Goal: Task Accomplishment & Management: Complete application form

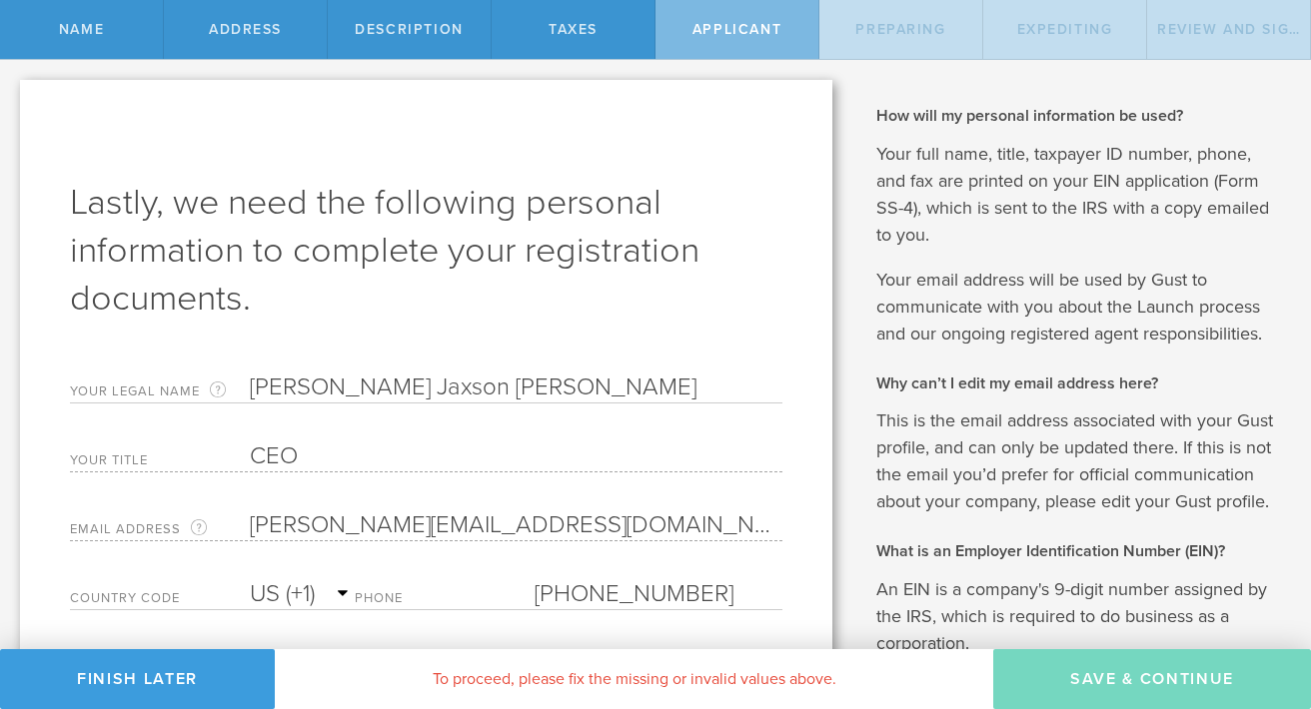
select select "US"
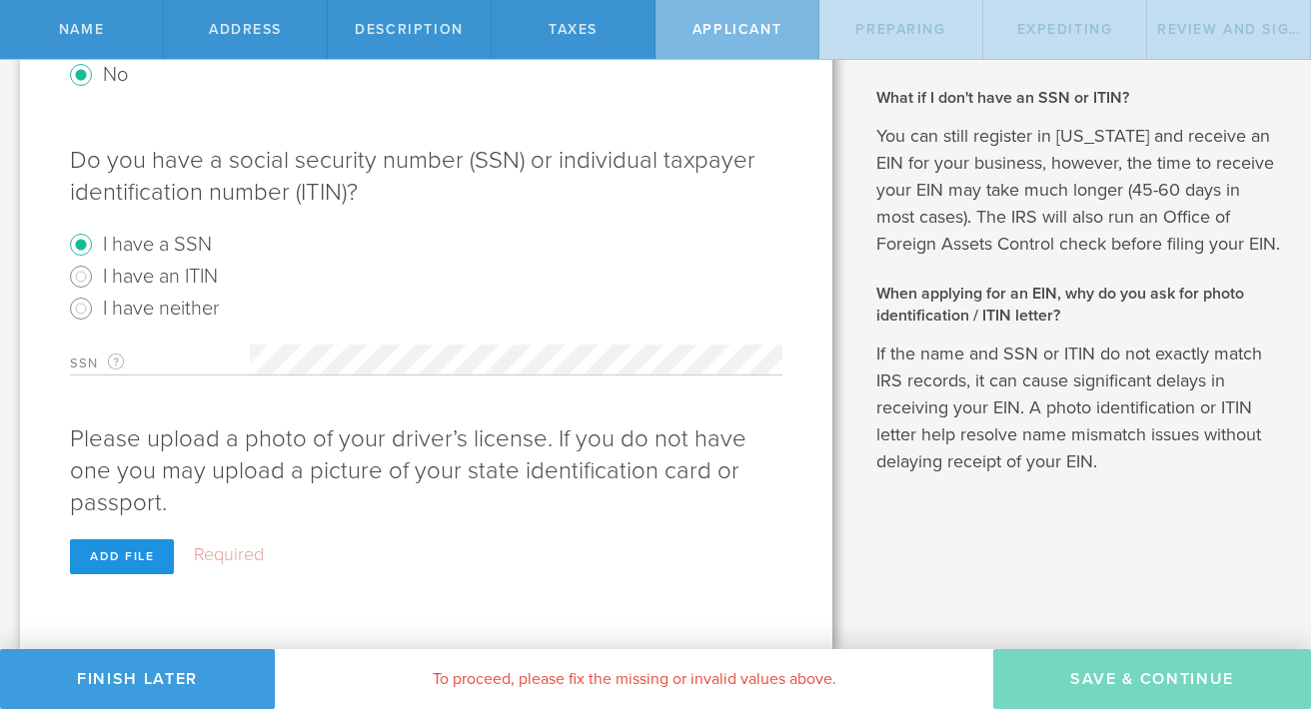
click at [142, 561] on div "Add file" at bounding box center [122, 556] width 104 height 35
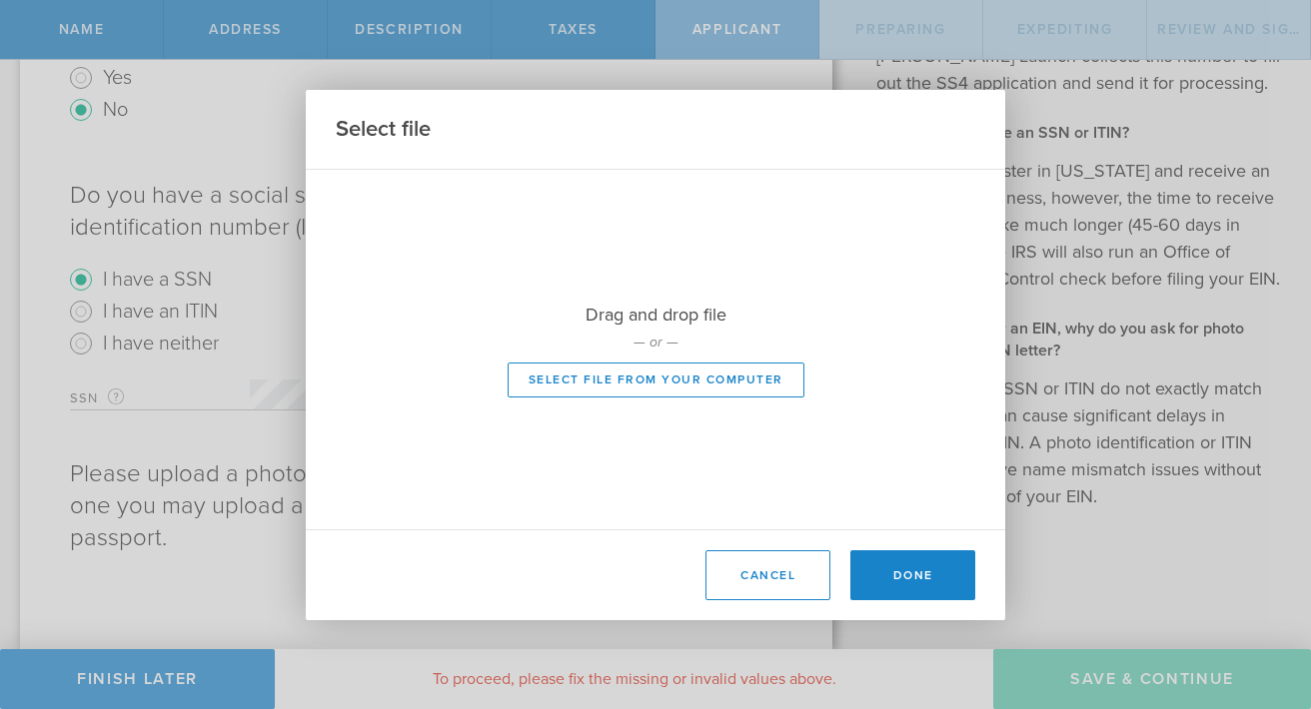
scroll to position [757, 0]
click at [776, 371] on button "Select file from your computer" at bounding box center [656, 380] width 297 height 35
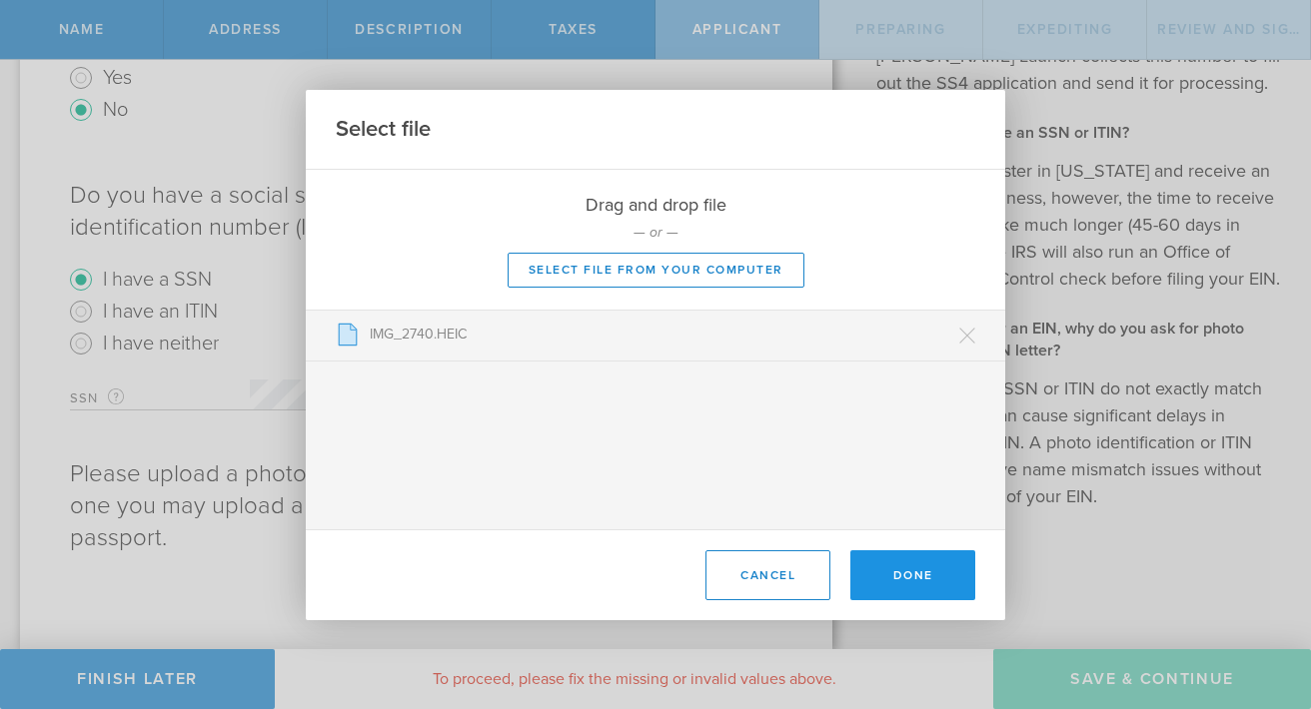
click at [946, 569] on button "Done" at bounding box center [912, 575] width 125 height 50
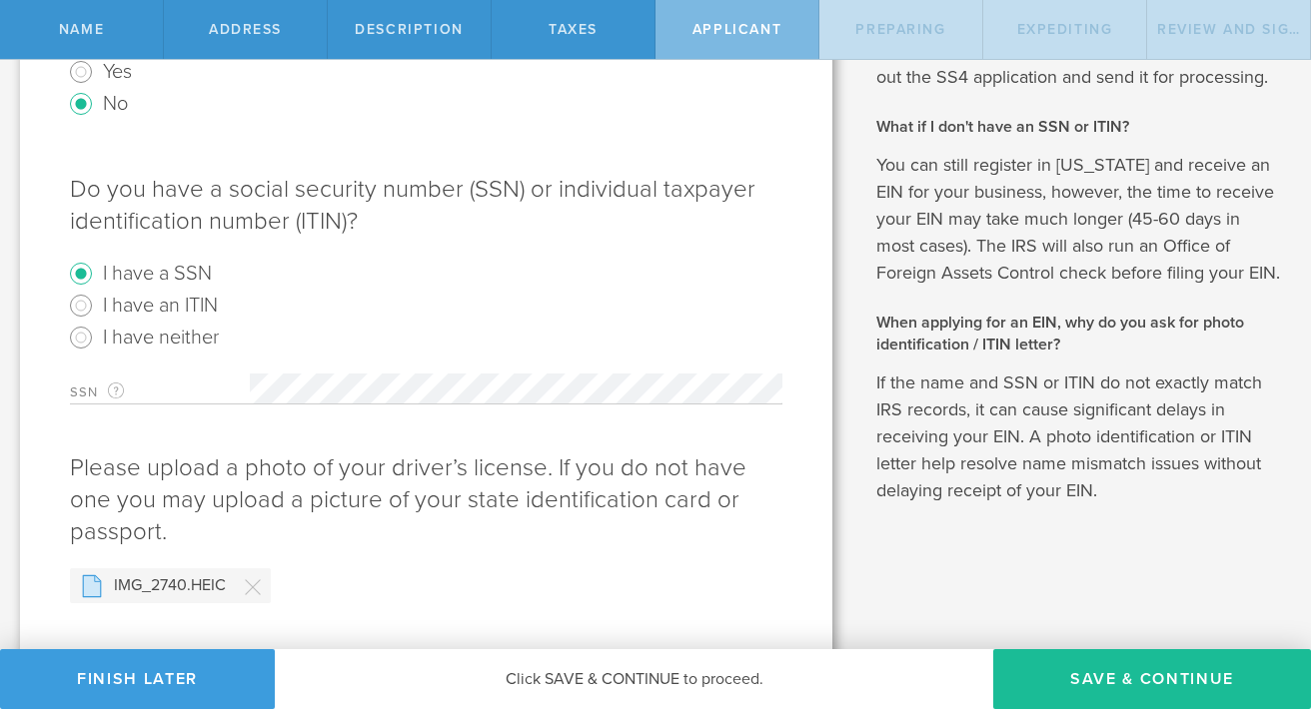
scroll to position [796, 0]
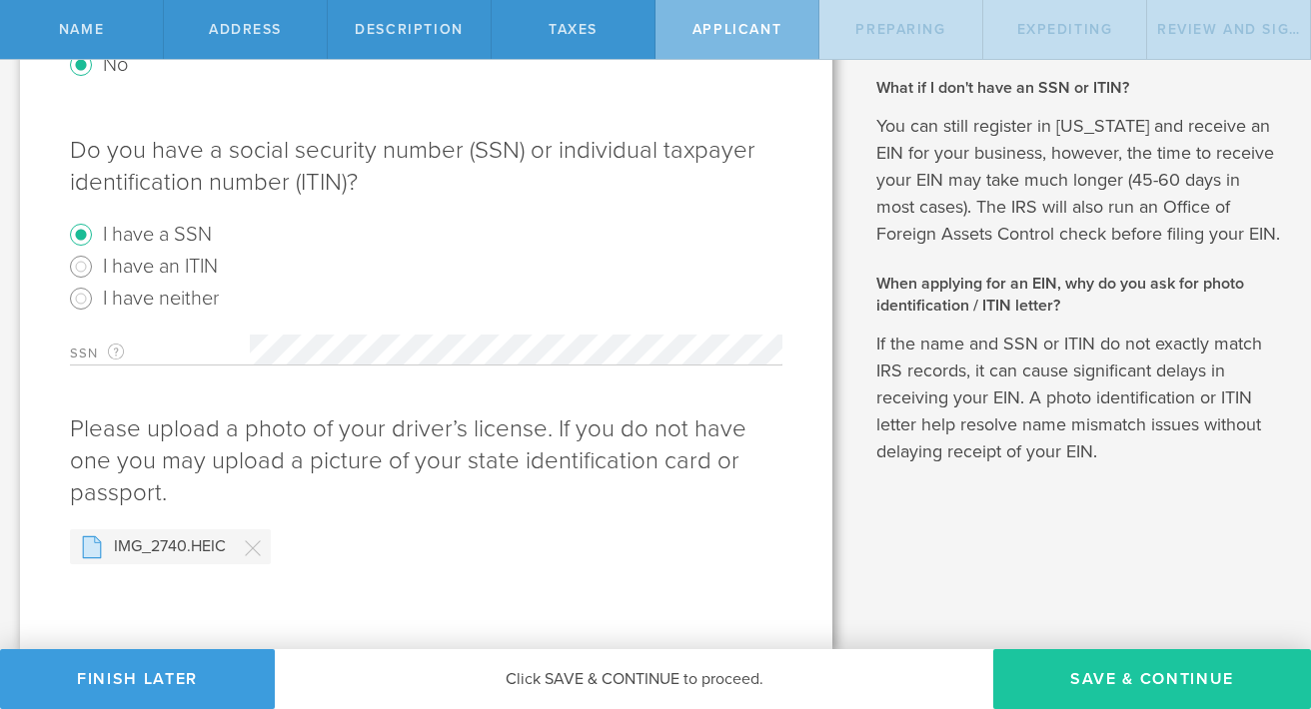
click at [1116, 665] on button "Save & Continue" at bounding box center [1152, 679] width 318 height 60
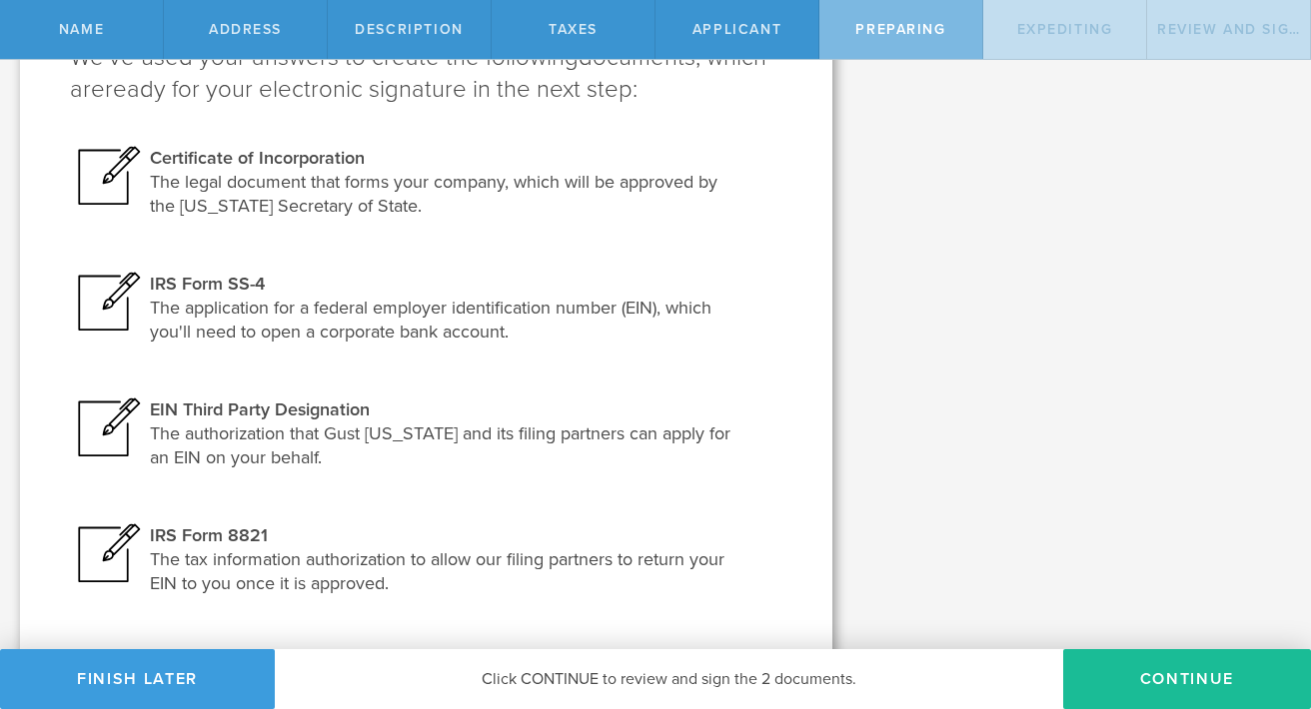
scroll to position [324, 0]
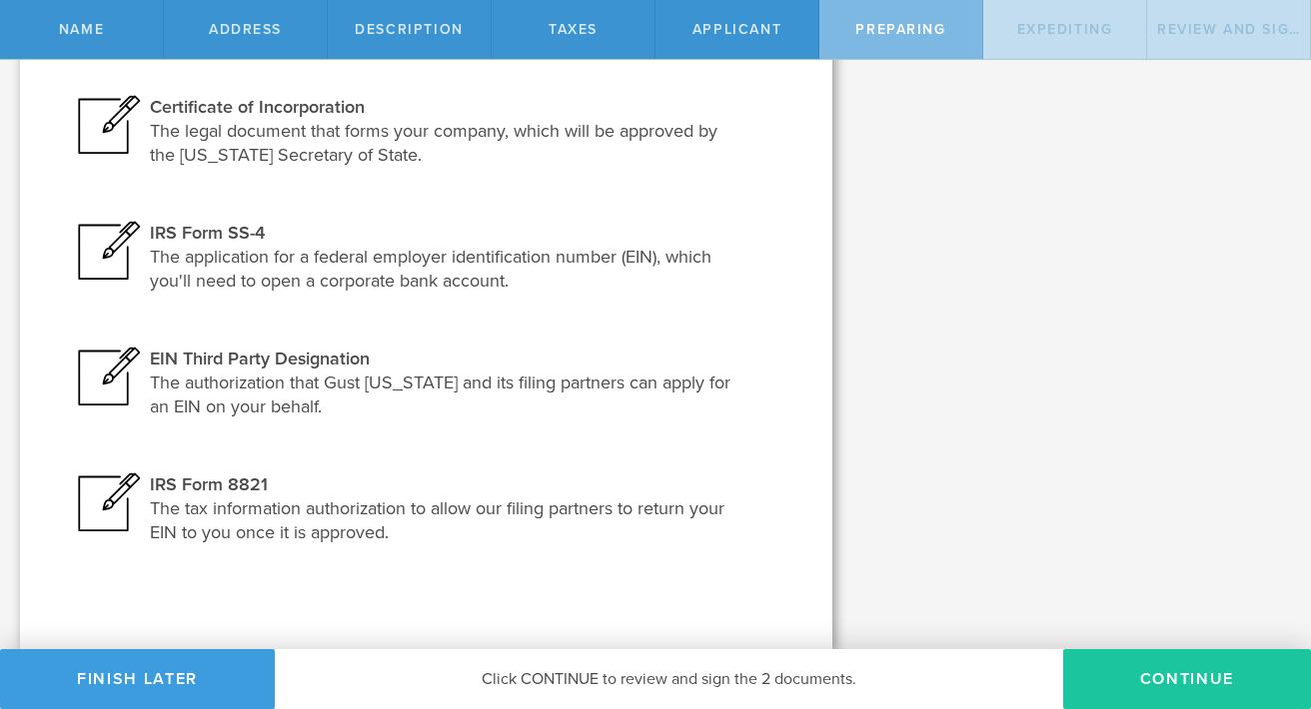
click at [1142, 681] on button "Continue" at bounding box center [1187, 679] width 248 height 60
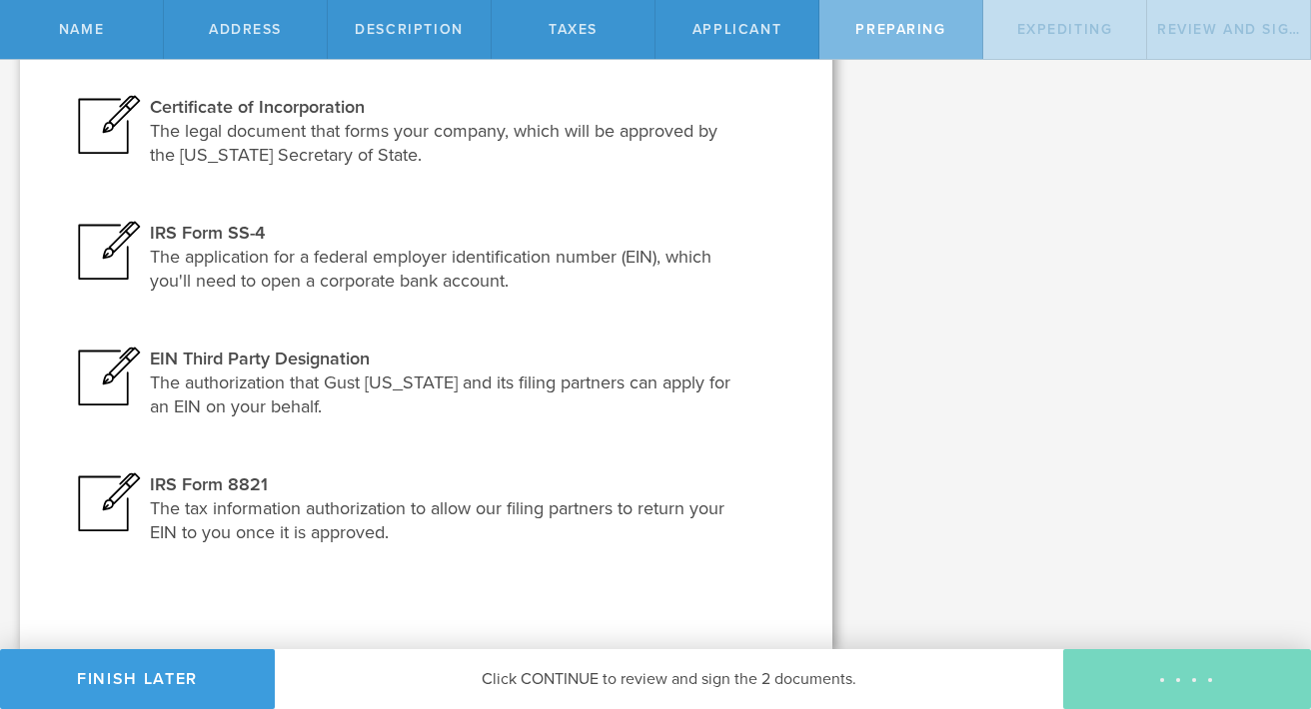
scroll to position [0, 0]
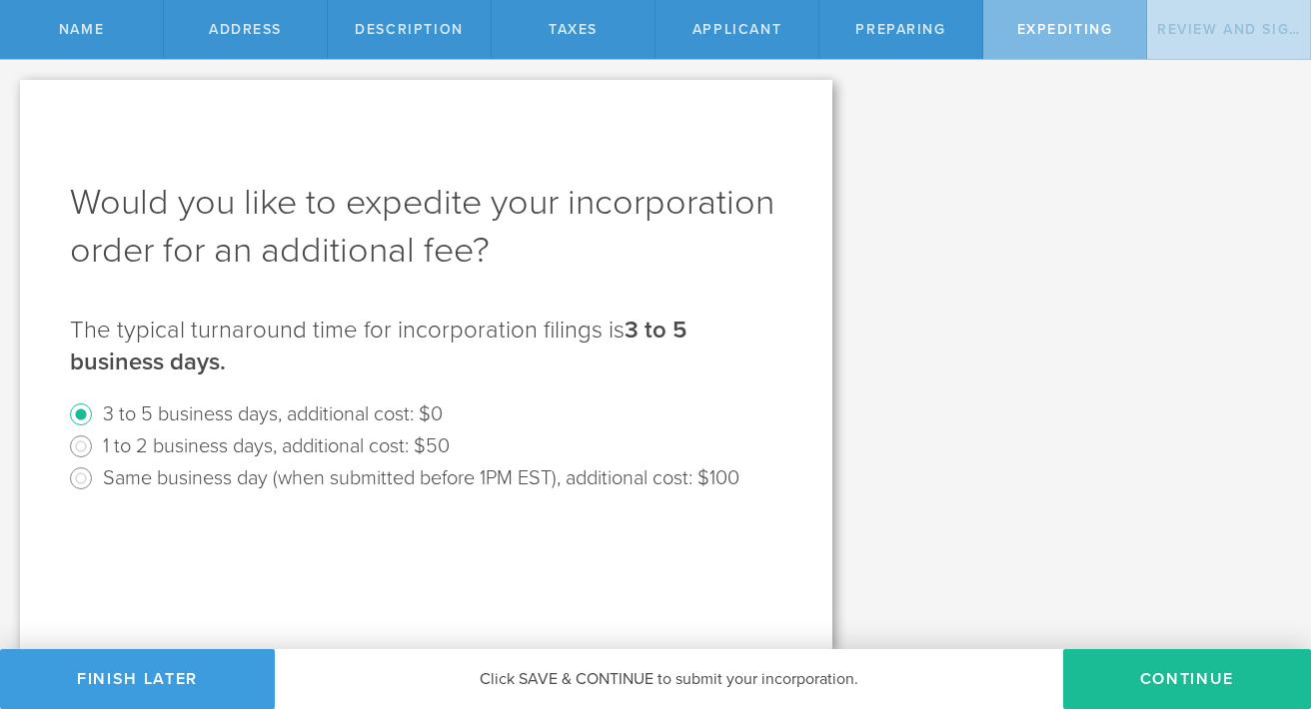
click at [1142, 681] on button "Continue" at bounding box center [1187, 679] width 248 height 60
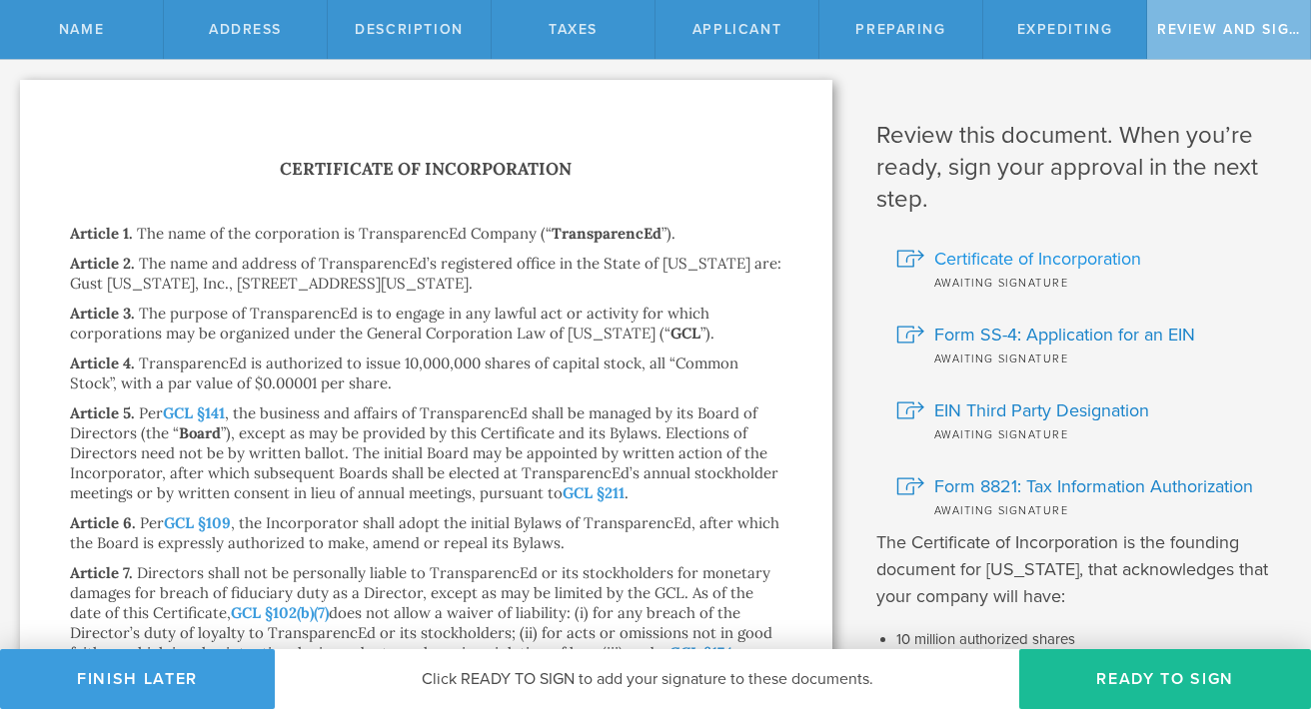
click at [1054, 257] on span "Certificate of Incorporation" at bounding box center [1037, 259] width 207 height 26
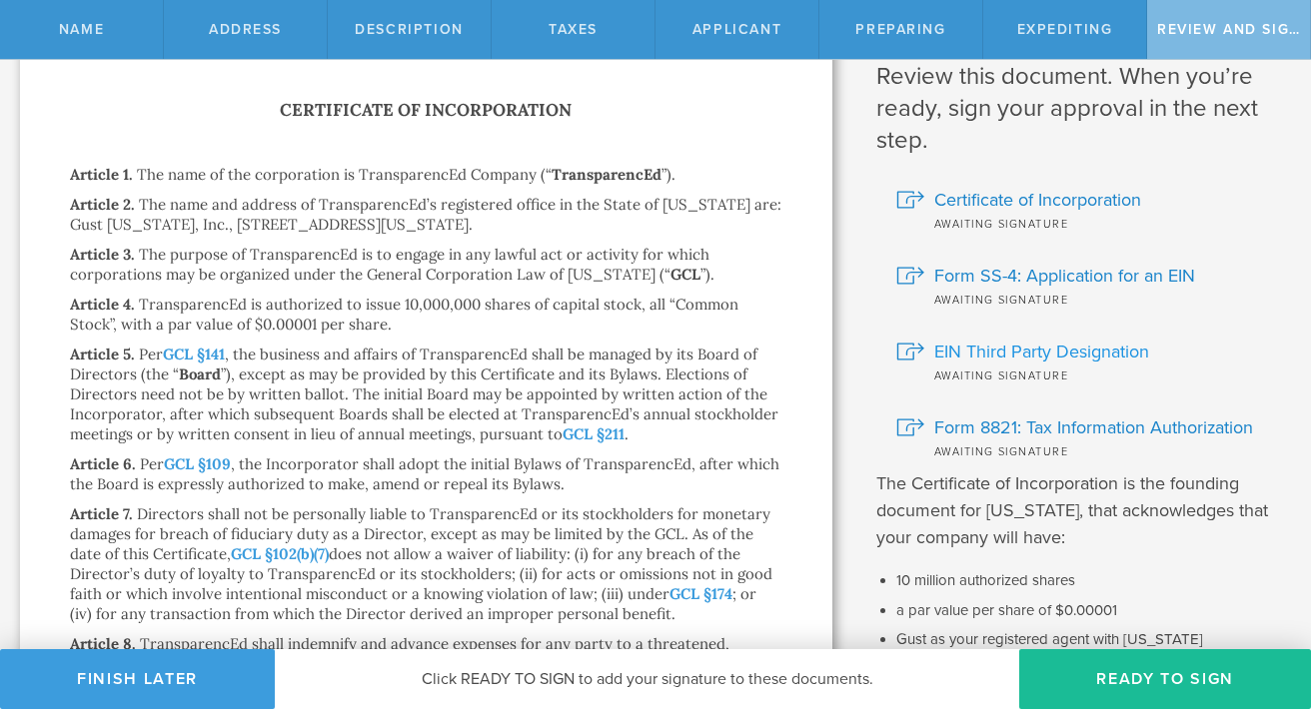
scroll to position [449, 0]
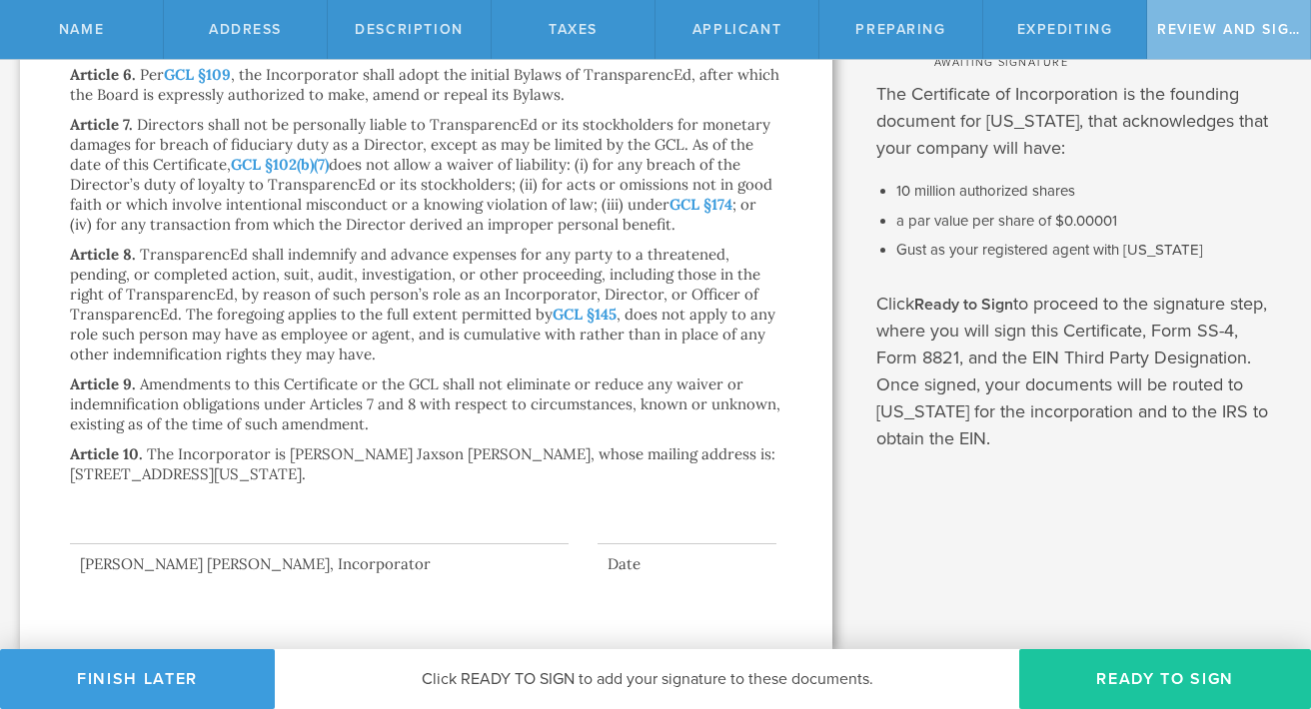
click at [1116, 678] on button "Ready to Sign" at bounding box center [1165, 679] width 292 height 60
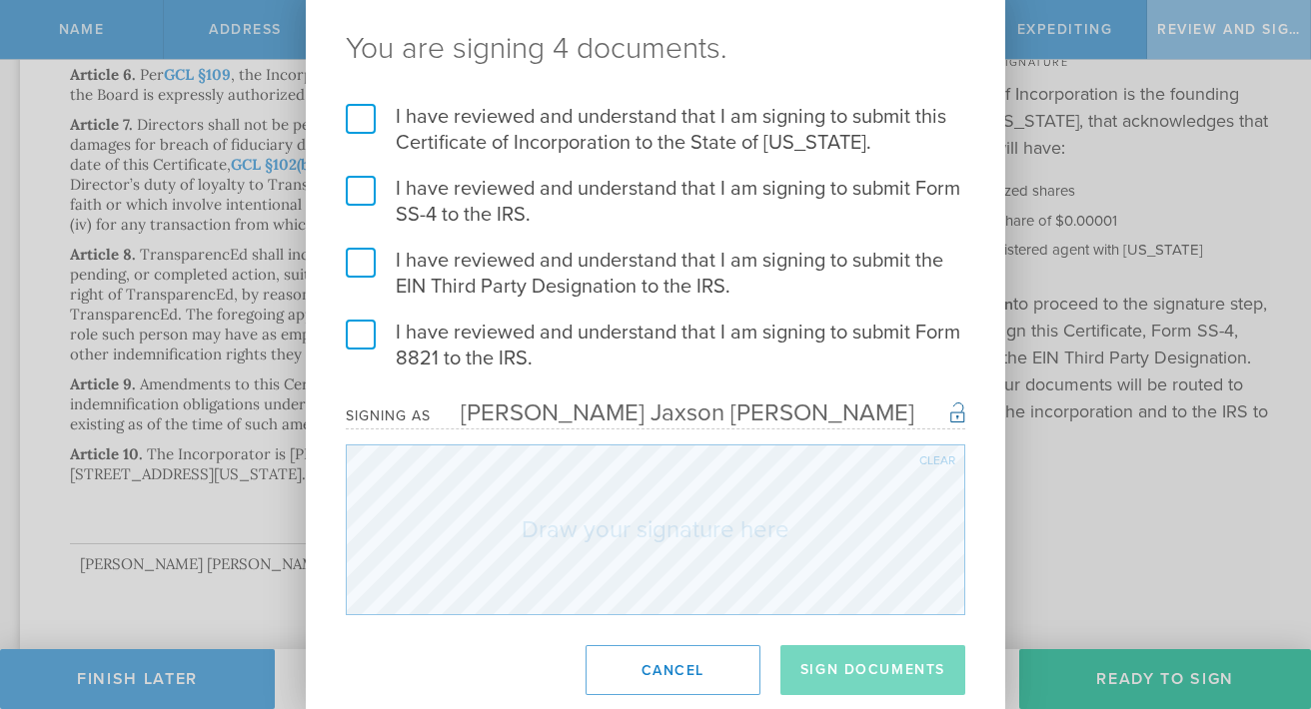
click at [362, 121] on label "I have reviewed and understand that I am signing to submit this Certificate of …" at bounding box center [655, 130] width 619 height 52
click at [0, 0] on input "I have reviewed and understand that I am signing to submit this Certificate of …" at bounding box center [0, 0] width 0 height 0
click at [365, 181] on label "I have reviewed and understand that I am signing to submit Form SS-4 to the IRS." at bounding box center [655, 202] width 619 height 52
click at [0, 0] on input "I have reviewed and understand that I am signing to submit Form SS-4 to the IRS." at bounding box center [0, 0] width 0 height 0
click at [364, 251] on label "I have reviewed and understand that I am signing to submit the EIN Third Party …" at bounding box center [655, 274] width 619 height 52
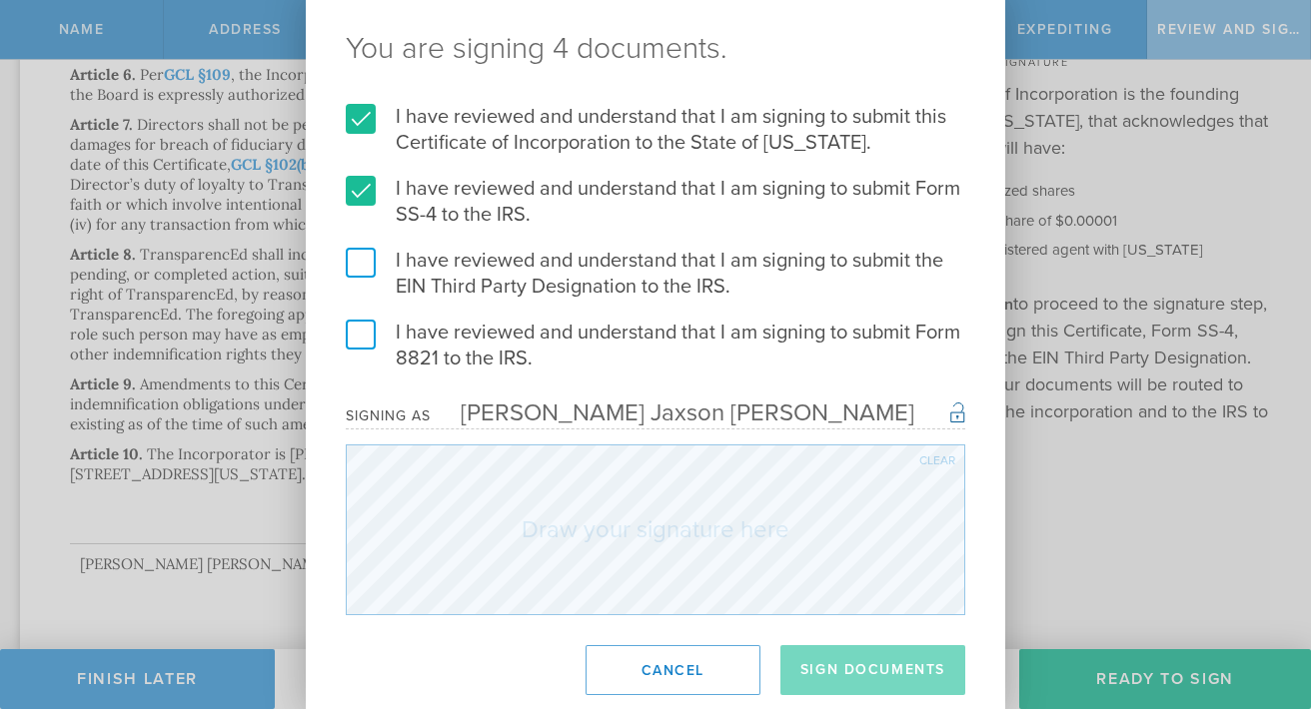
click at [0, 0] on input "I have reviewed and understand that I am signing to submit the EIN Third Party …" at bounding box center [0, 0] width 0 height 0
click at [359, 324] on label "I have reviewed and understand that I am signing to submit Form 8821 to the IRS." at bounding box center [655, 346] width 619 height 52
click at [0, 0] on input "I have reviewed and understand that I am signing to submit Form 8821 to the IRS." at bounding box center [0, 0] width 0 height 0
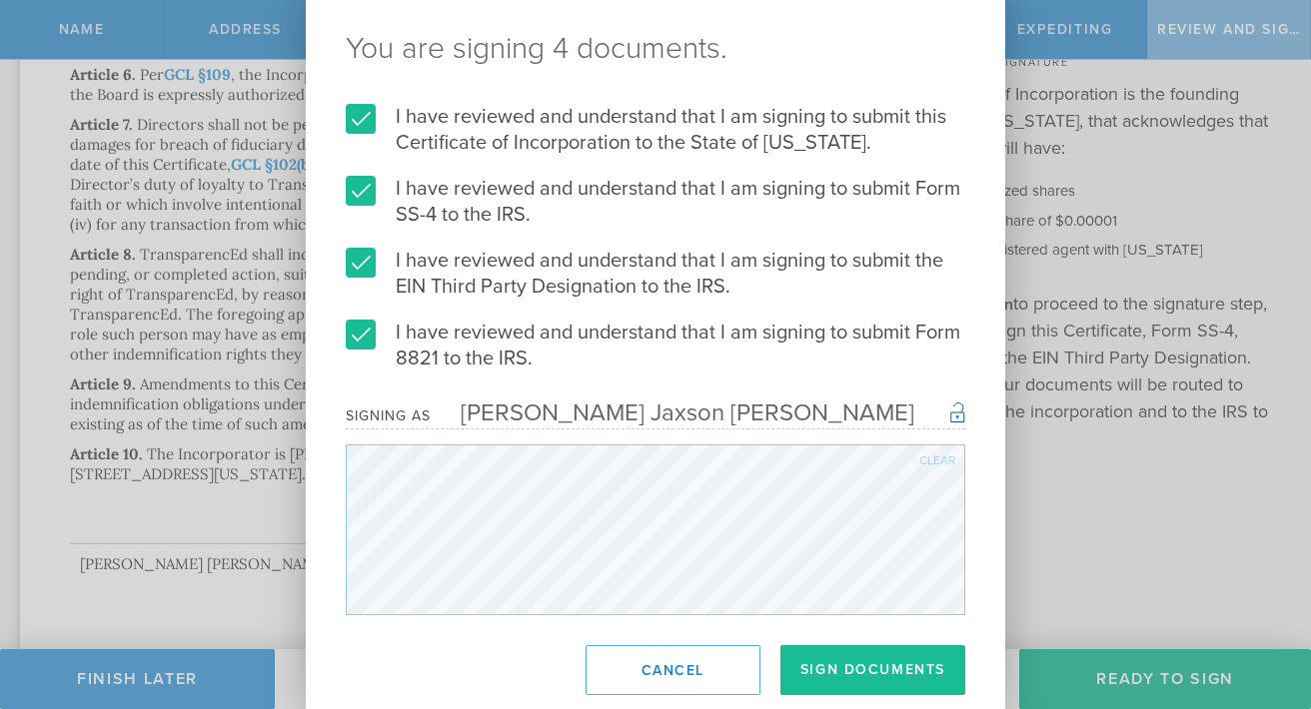
click at [573, 614] on scribble at bounding box center [655, 530] width 619 height 171
click at [876, 674] on button "Sign Documents" at bounding box center [872, 670] width 185 height 50
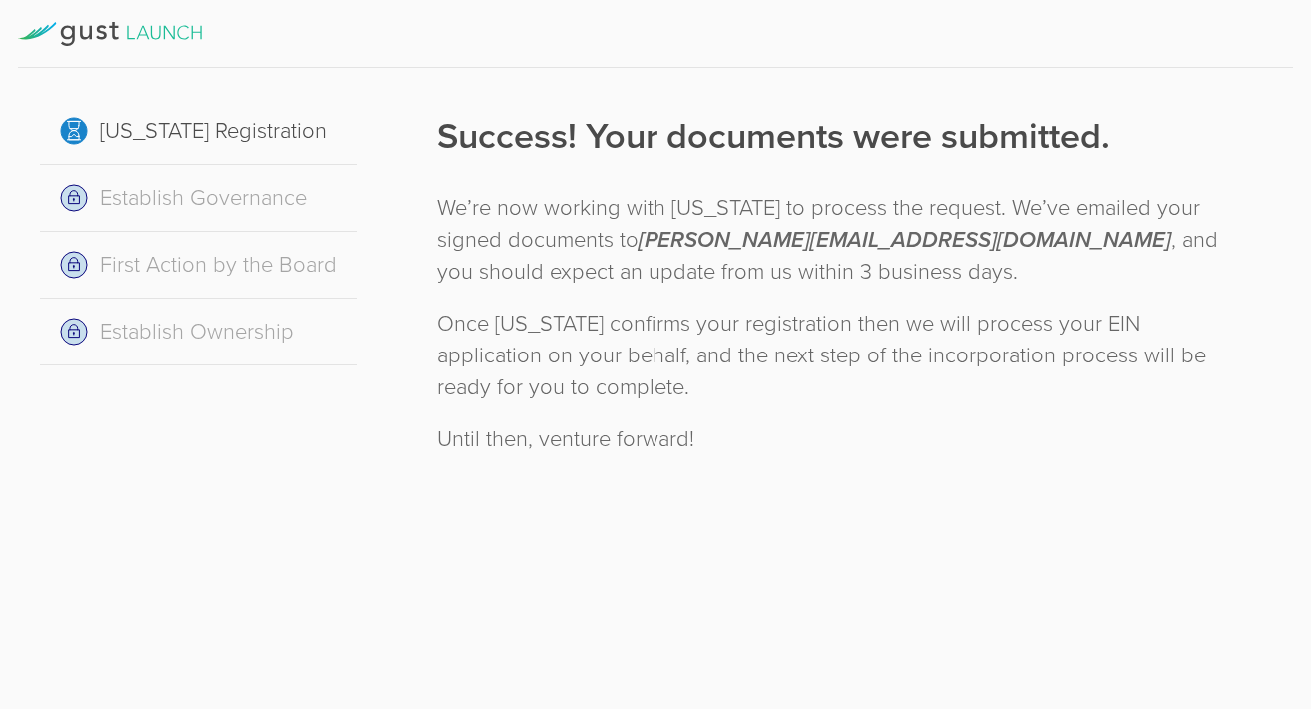
click at [107, 147] on div "[US_STATE] Registration" at bounding box center [198, 131] width 317 height 67
click at [76, 199] on div "Establish Governance" at bounding box center [198, 198] width 317 height 67
click at [158, 199] on div "Establish Governance" at bounding box center [198, 198] width 317 height 67
click at [126, 128] on div "[US_STATE] Registration" at bounding box center [198, 131] width 317 height 67
click at [73, 131] on div "[US_STATE] Registration" at bounding box center [198, 131] width 317 height 67
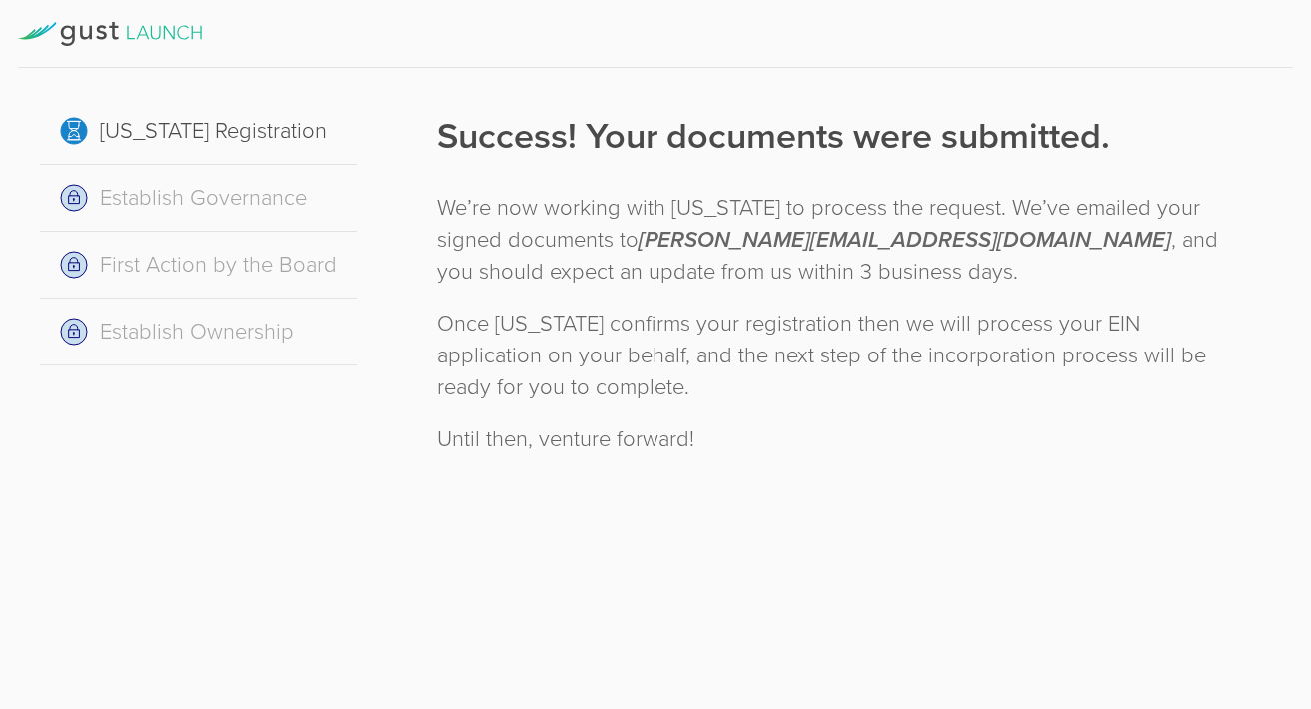
click at [169, 41] on icon at bounding box center [110, 34] width 184 height 24
click at [90, 29] on icon at bounding box center [86, 33] width 12 height 14
